Goal: Check status

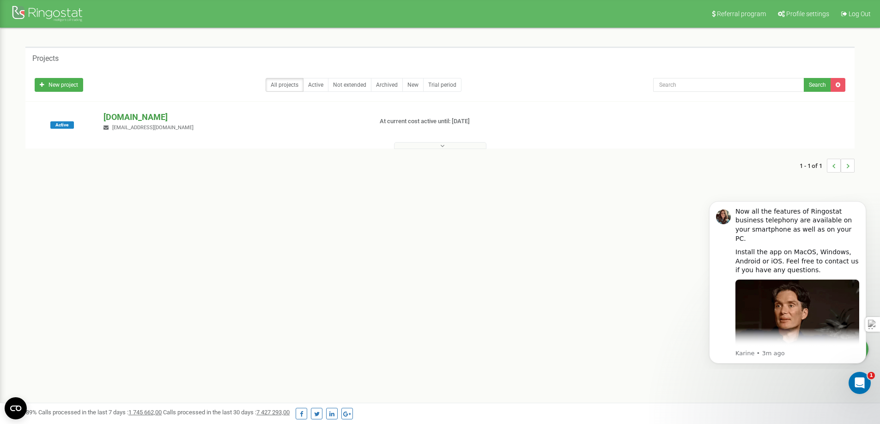
click at [120, 114] on p "[DOMAIN_NAME]" at bounding box center [233, 117] width 261 height 12
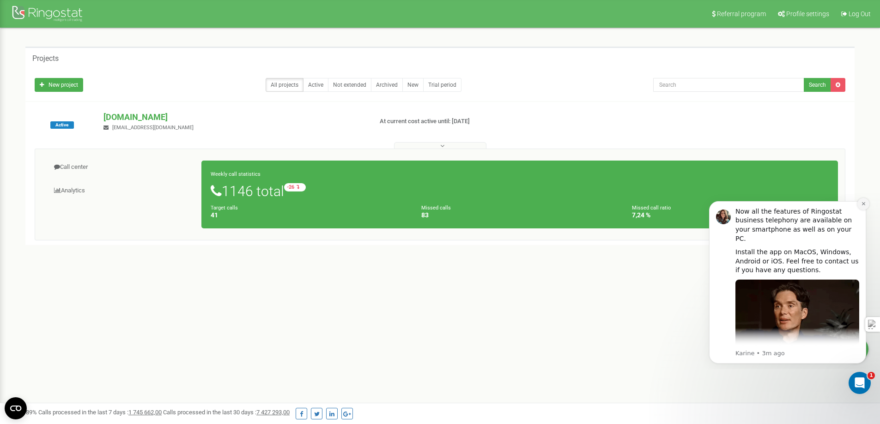
click at [862, 206] on icon "Dismiss notification" at bounding box center [863, 203] width 5 height 5
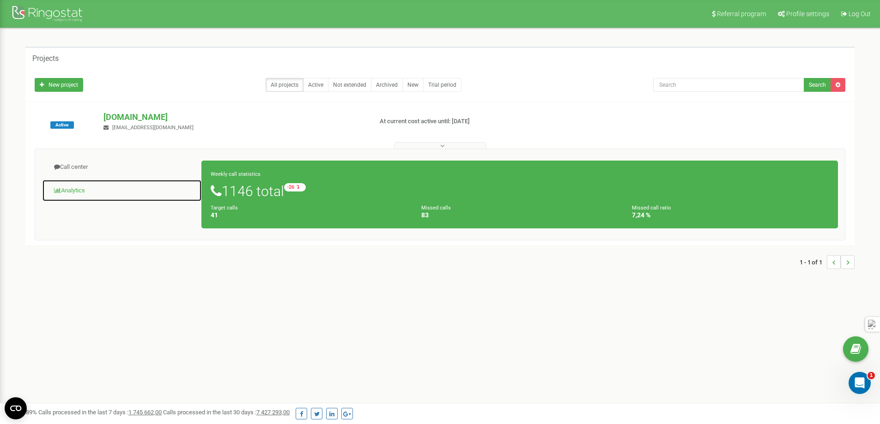
click at [64, 189] on link "Analytics" at bounding box center [122, 191] width 160 height 23
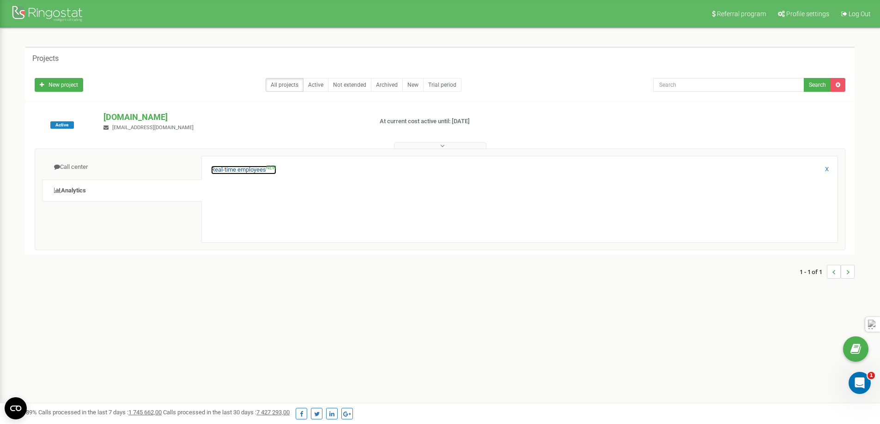
click at [227, 170] on link "Real-time employees NEW" at bounding box center [243, 170] width 65 height 9
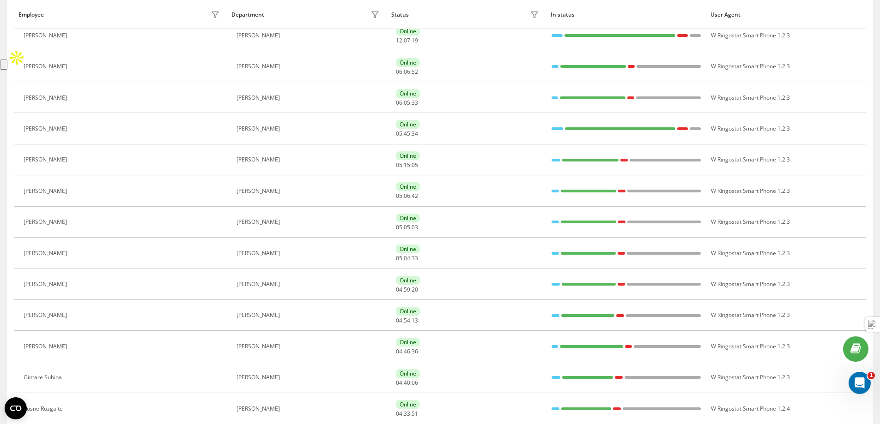
scroll to position [212, 0]
